Goal: Browse casually

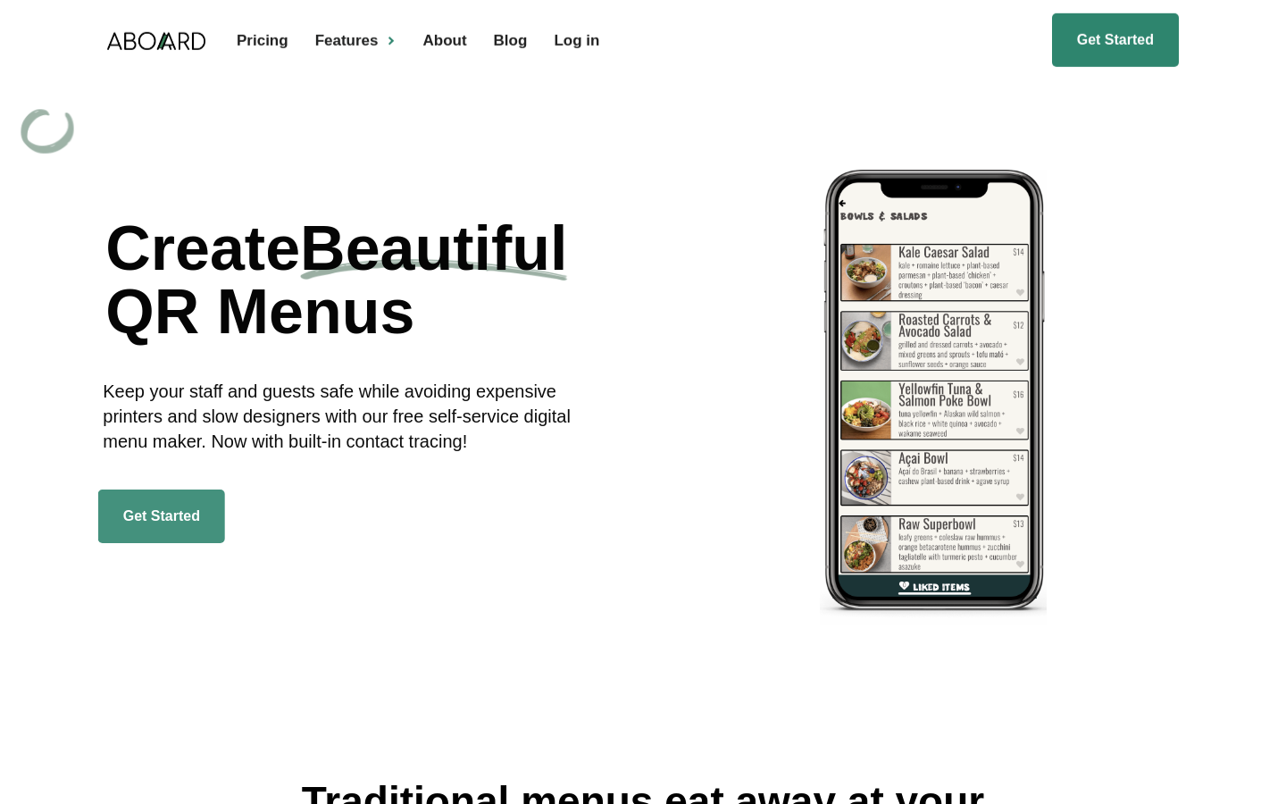
scroll to position [9, 0]
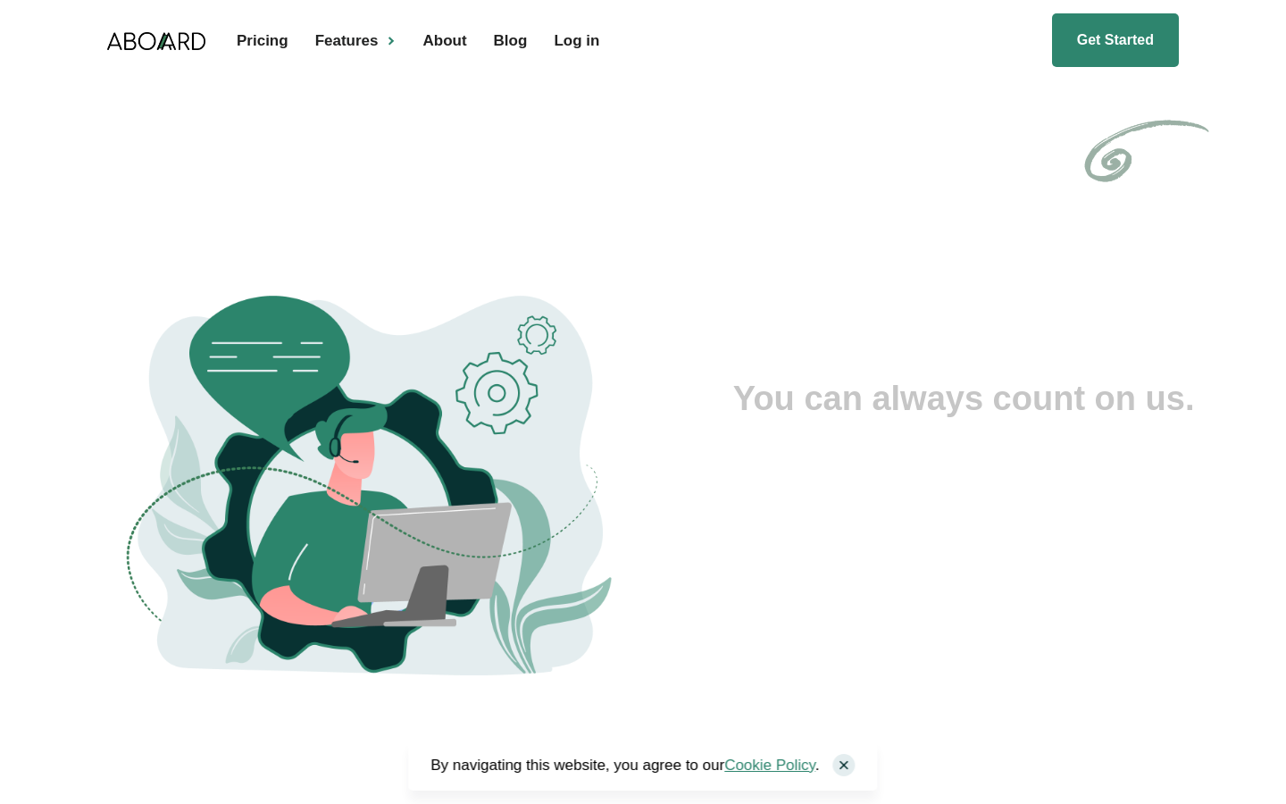
scroll to position [4545, 0]
